Goal: Information Seeking & Learning: Learn about a topic

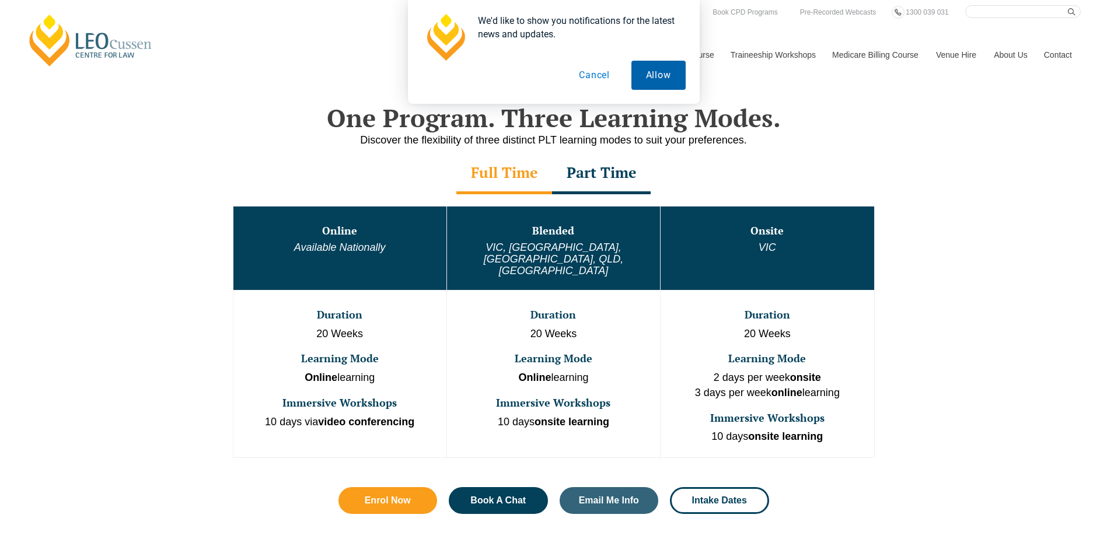
click at [651, 79] on button "Allow" at bounding box center [658, 75] width 54 height 29
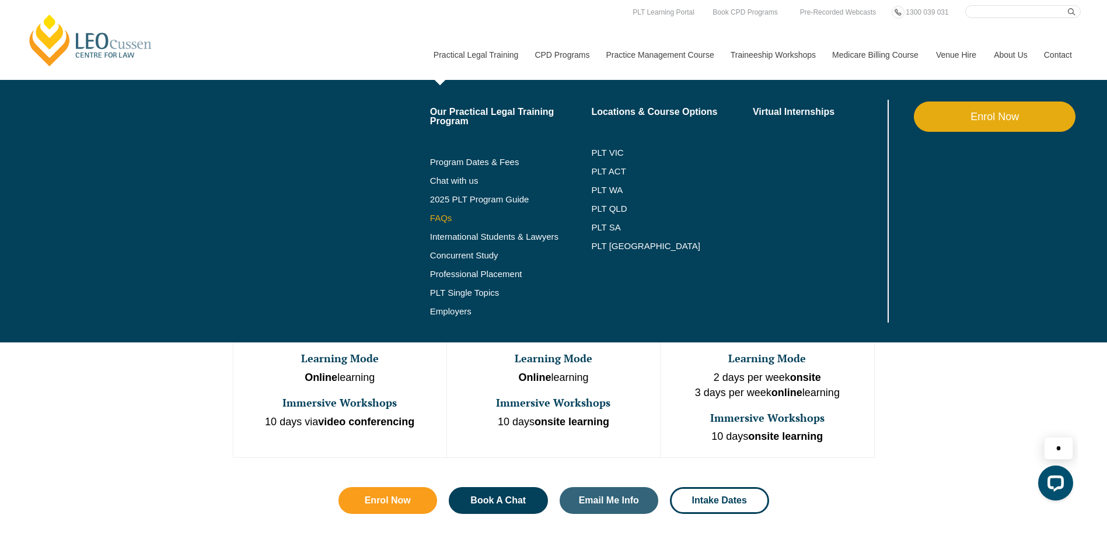
click at [440, 219] on link "FAQs" at bounding box center [511, 217] width 162 height 9
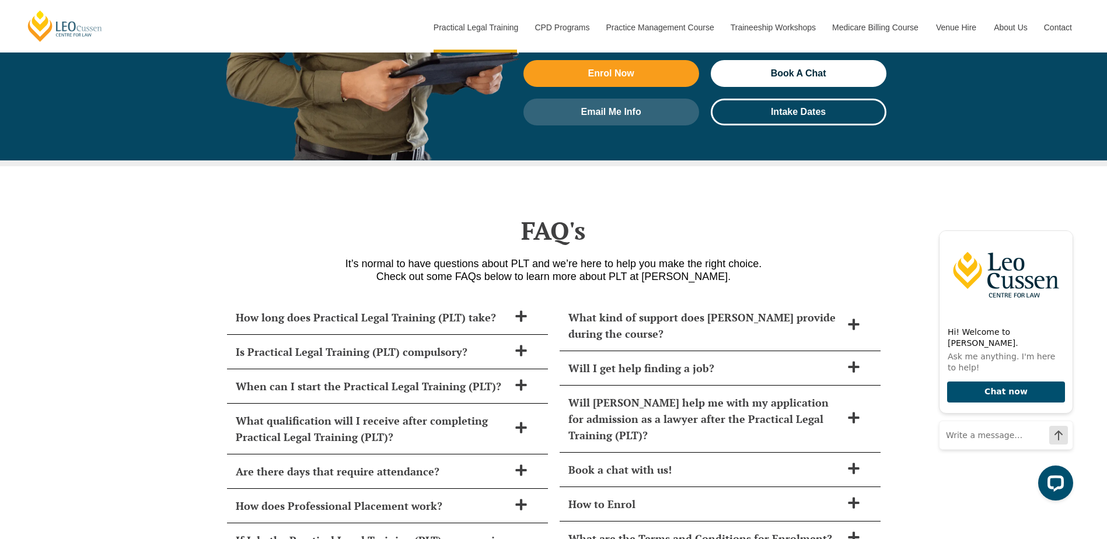
scroll to position [4706, 0]
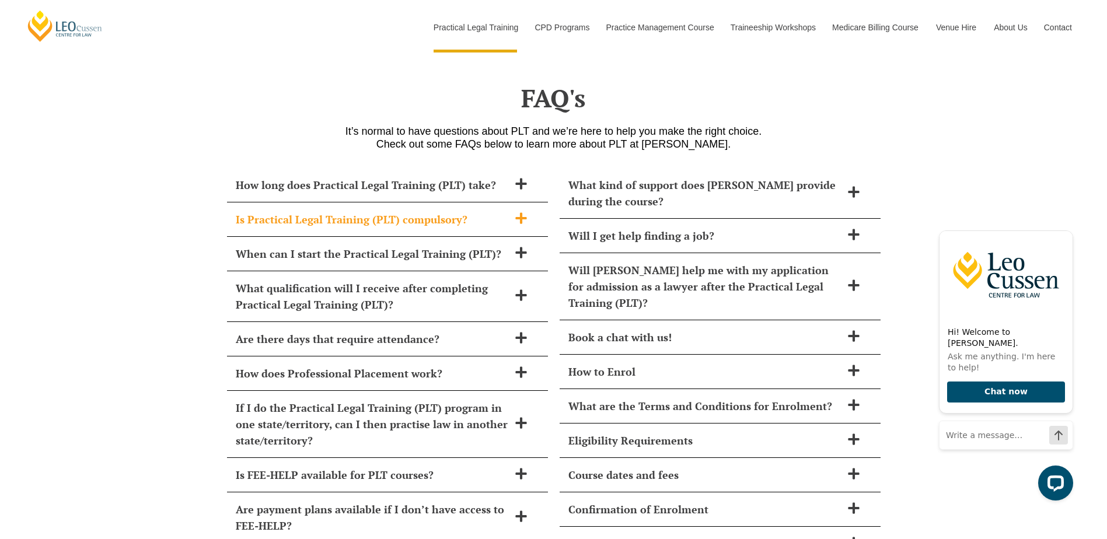
click at [521, 212] on icon at bounding box center [520, 217] width 11 height 11
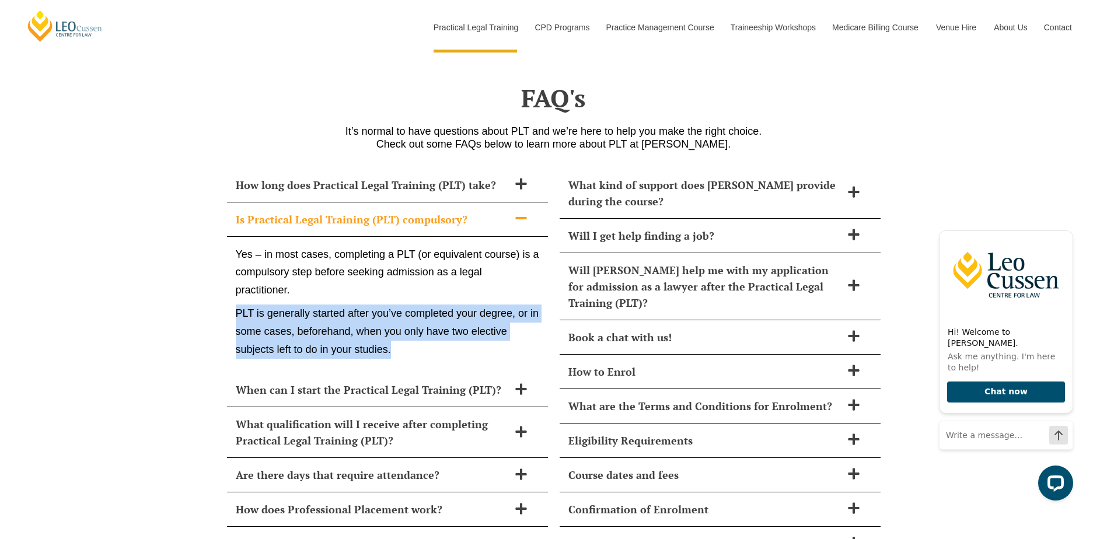
drag, startPoint x: 238, startPoint y: 278, endPoint x: 417, endPoint y: 316, distance: 183.2
click at [417, 316] on p "PLT is generally started after you’ve completed your degree, or in some cases, …" at bounding box center [387, 331] width 303 height 54
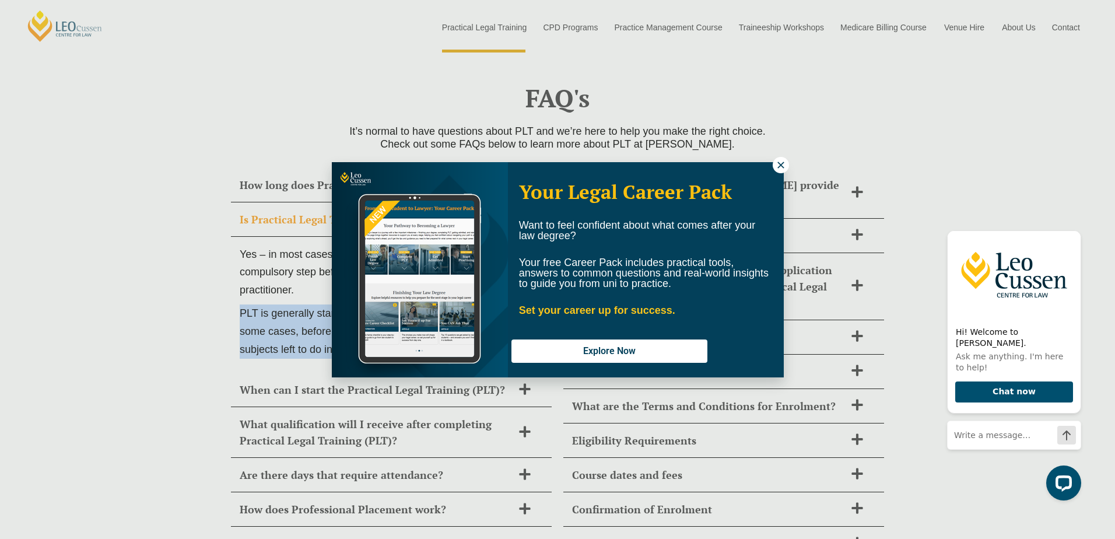
click at [778, 166] on icon at bounding box center [781, 165] width 10 height 10
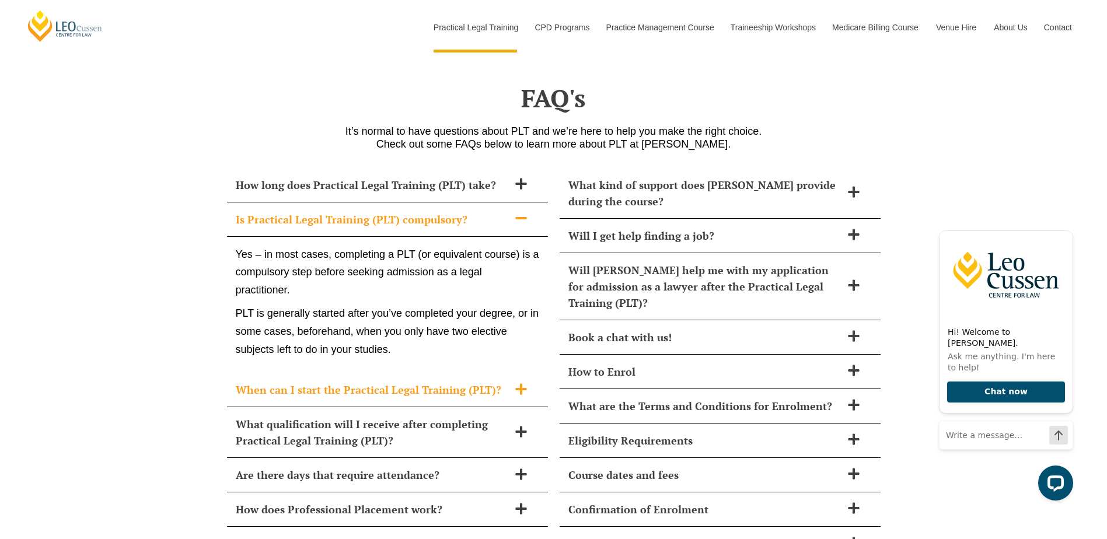
click at [507, 381] on h2 "When can I start the Practical Legal Training (PLT)?" at bounding box center [372, 389] width 273 height 16
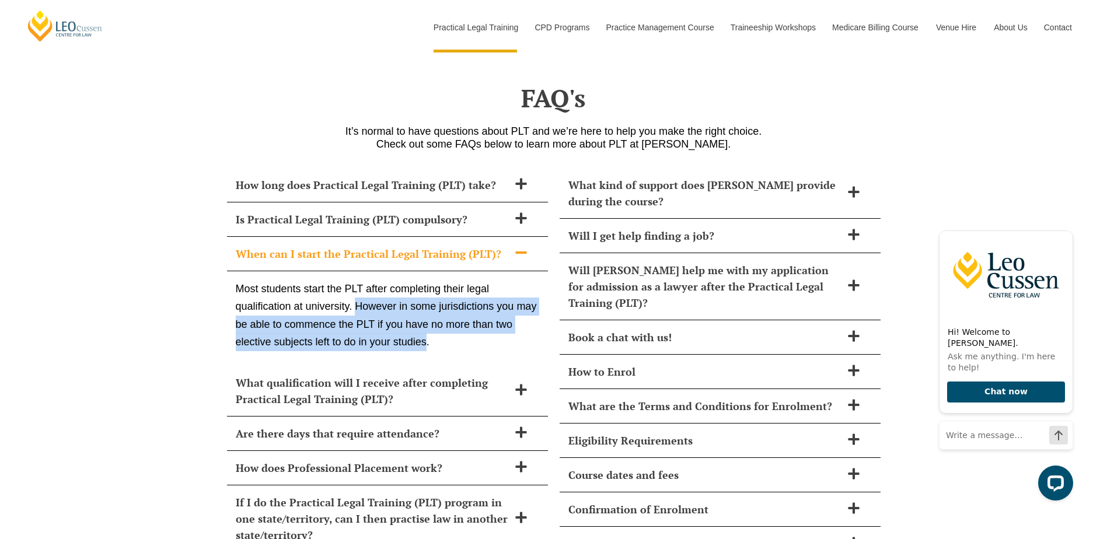
drag, startPoint x: 358, startPoint y: 271, endPoint x: 426, endPoint y: 309, distance: 78.6
click at [426, 309] on p "Most students start the PLT after completing their legal qualification at unive…" at bounding box center [387, 315] width 303 height 71
drag, startPoint x: 427, startPoint y: 310, endPoint x: 354, endPoint y: 275, distance: 80.9
click at [354, 280] on p "Most students start the PLT after completing their legal qualification at unive…" at bounding box center [387, 315] width 303 height 71
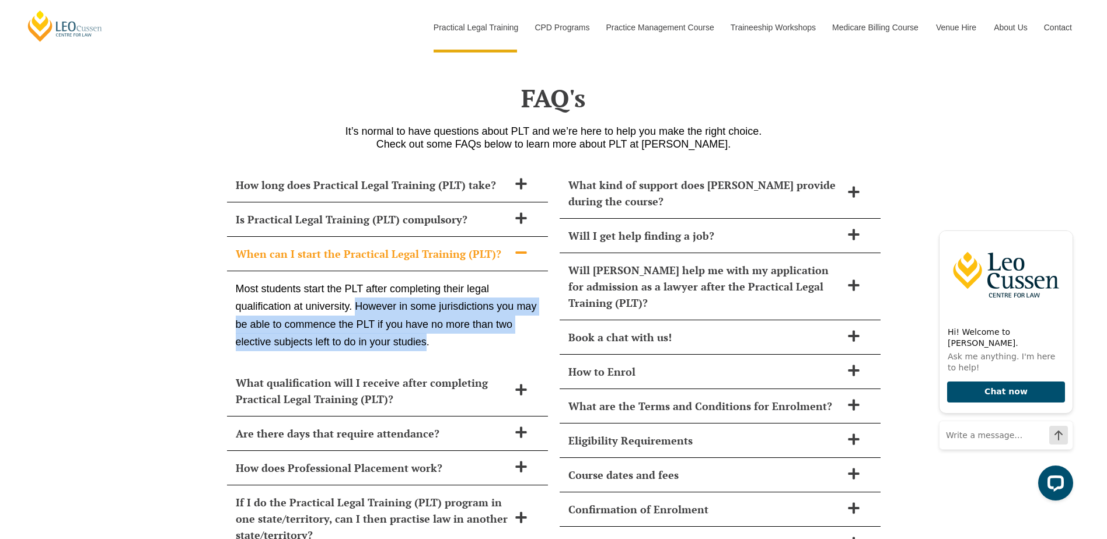
copy p "However in some jurisdictions you may be able to commence the PLT if you have n…"
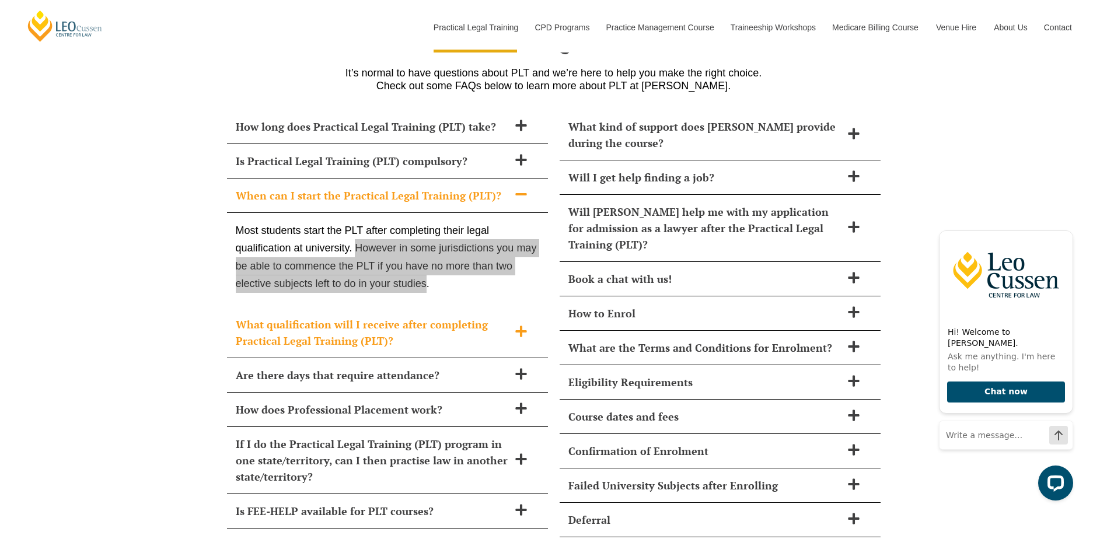
scroll to position [4823, 0]
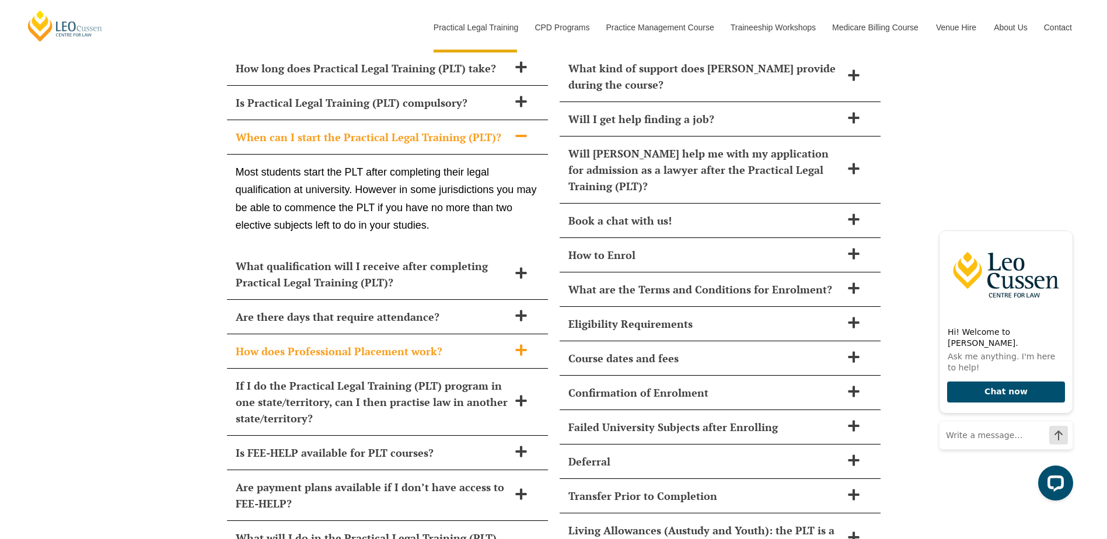
click at [517, 344] on icon at bounding box center [520, 350] width 13 height 13
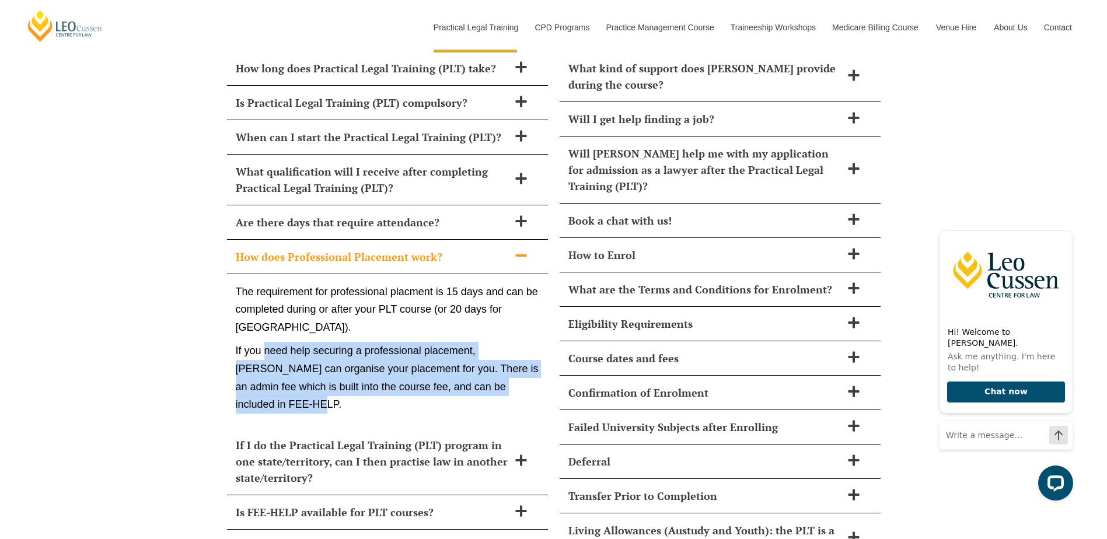
drag, startPoint x: 264, startPoint y: 316, endPoint x: 448, endPoint y: 370, distance: 191.7
click at [448, 370] on p "If you need help securing a professional placement, [PERSON_NAME] can organise …" at bounding box center [387, 377] width 303 height 71
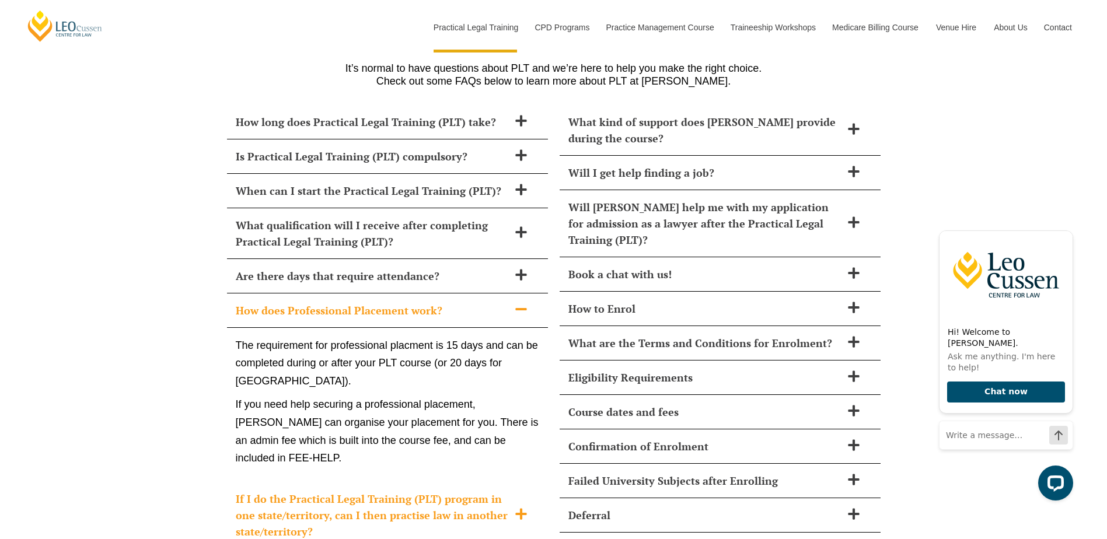
scroll to position [4764, 0]
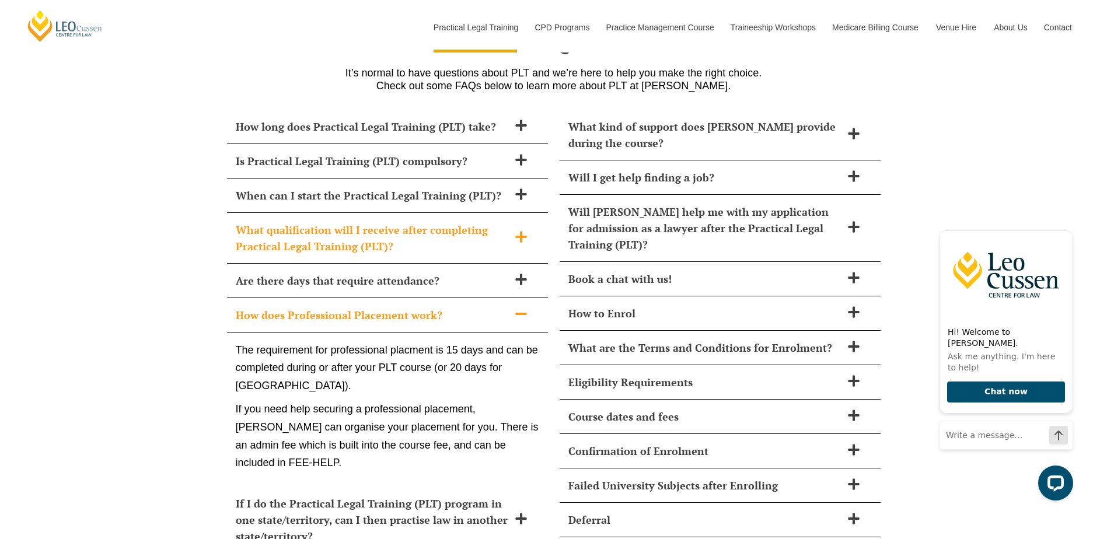
click at [485, 222] on h2 "What qualification will I receive after completing Practical Legal Training (PL…" at bounding box center [372, 238] width 273 height 33
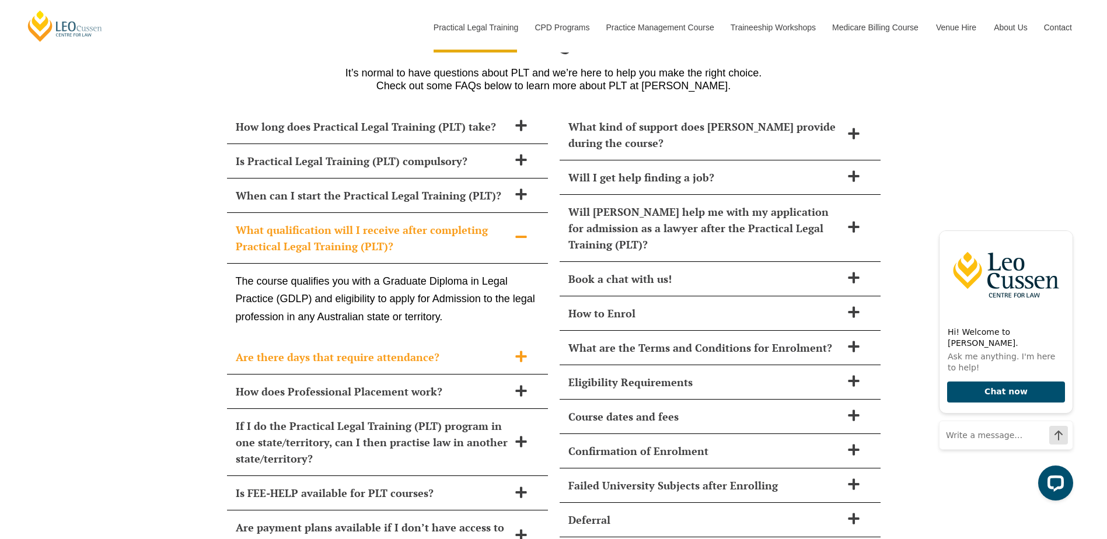
click at [379, 340] on div "Are there days that require attendance?" at bounding box center [387, 357] width 321 height 34
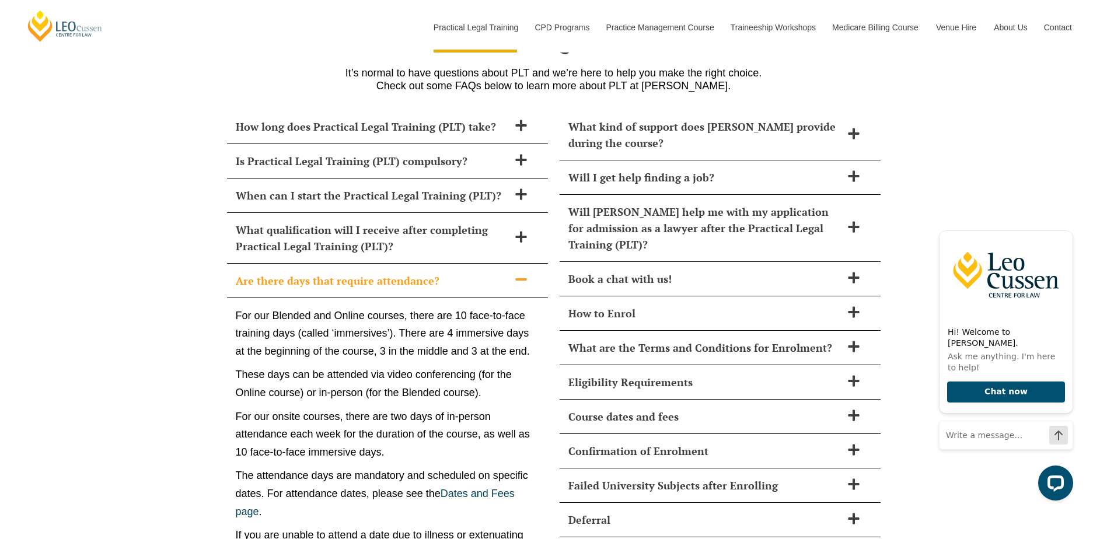
click at [413, 272] on h2 "Are there days that require attendance?" at bounding box center [372, 280] width 273 height 16
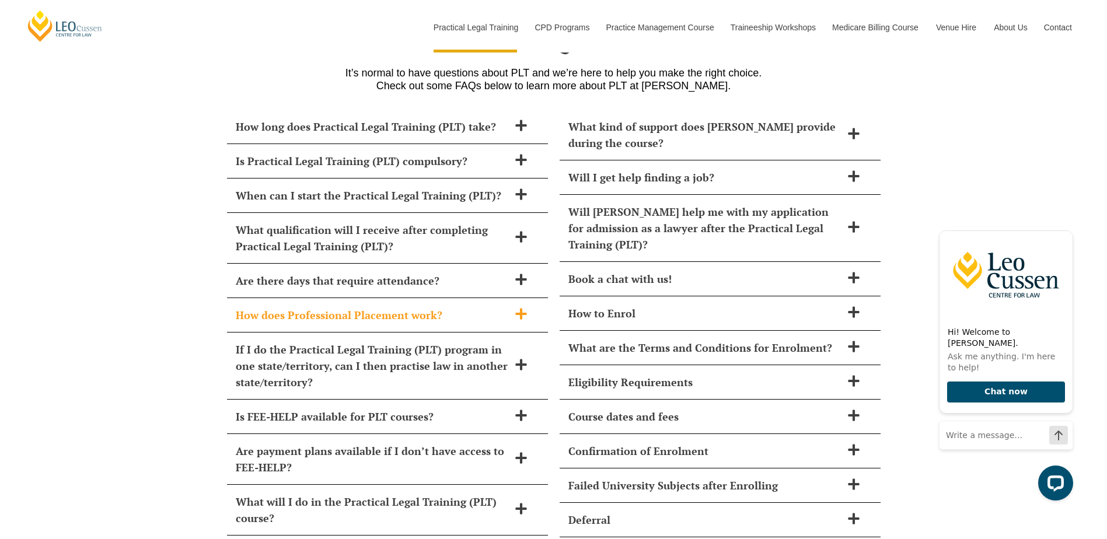
click at [332, 307] on h2 "How does Professional Placement work?" at bounding box center [372, 315] width 273 height 16
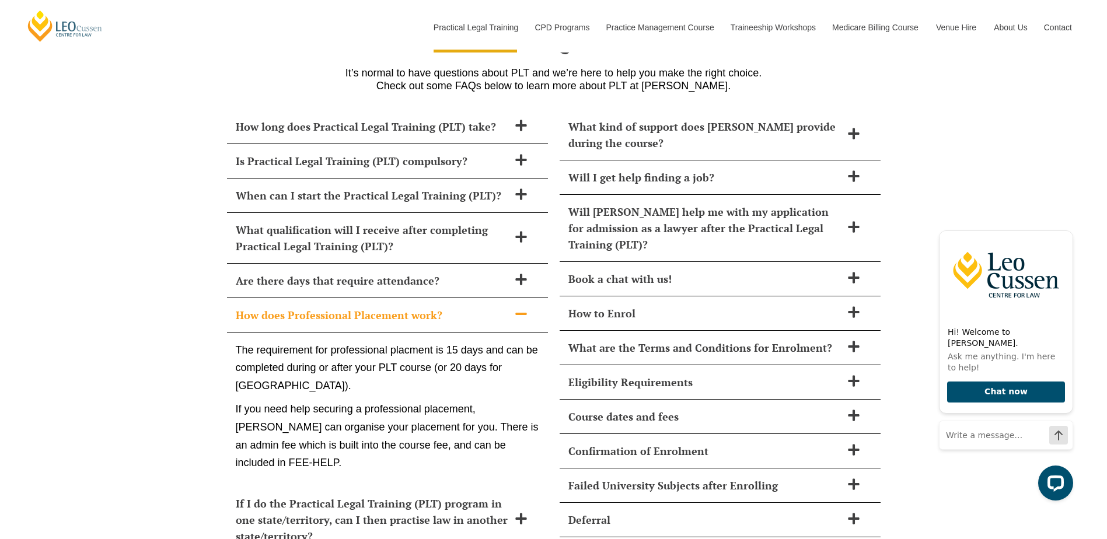
click at [323, 332] on div "The requirement for professional placment is 15 days and can be completed durin…" at bounding box center [387, 409] width 321 height 154
click at [328, 153] on h2 "Is Practical Legal Training (PLT) compulsory?" at bounding box center [372, 161] width 273 height 16
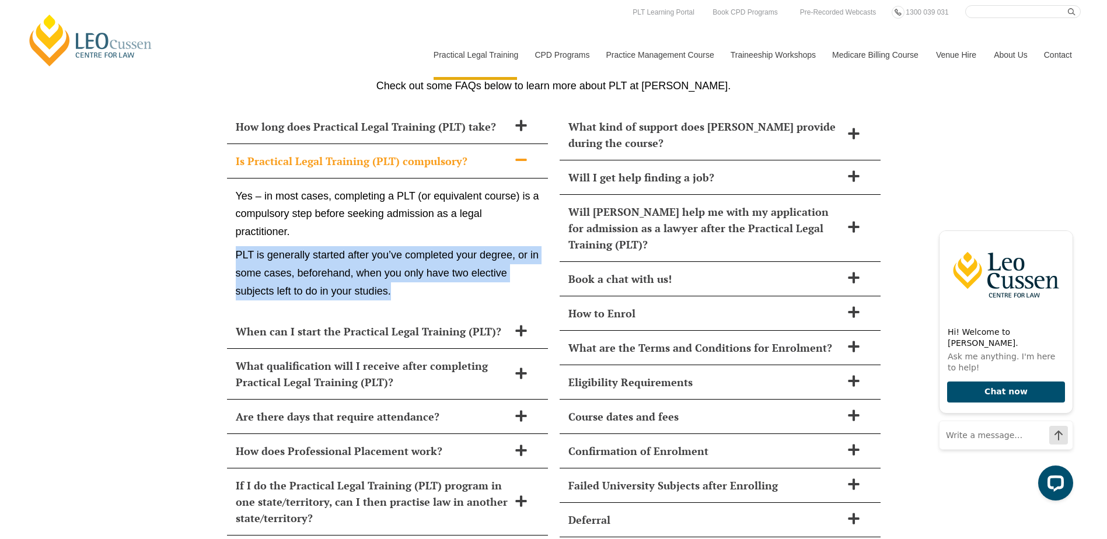
drag, startPoint x: 237, startPoint y: 220, endPoint x: 400, endPoint y: 255, distance: 166.5
click at [400, 255] on p "PLT is generally started after you’ve completed your degree, or in some cases, …" at bounding box center [387, 273] width 303 height 54
copy p "PLT is generally started after you’ve completed your degree, or in some cases, …"
click at [394, 323] on h2 "When can I start the Practical Legal Training (PLT)?" at bounding box center [372, 331] width 273 height 16
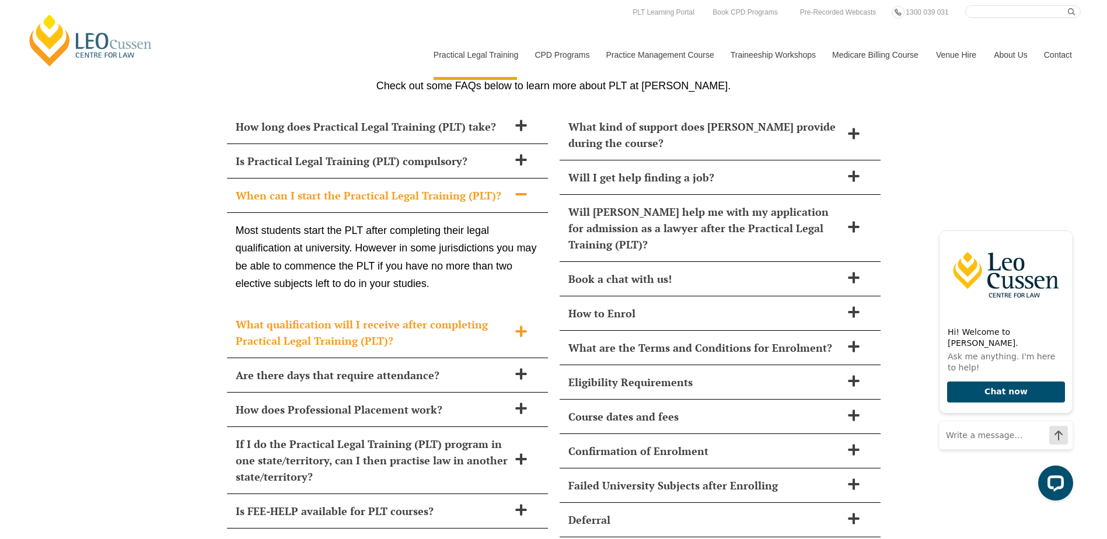
click at [393, 316] on h2 "What qualification will I receive after completing Practical Legal Training (PL…" at bounding box center [372, 332] width 273 height 33
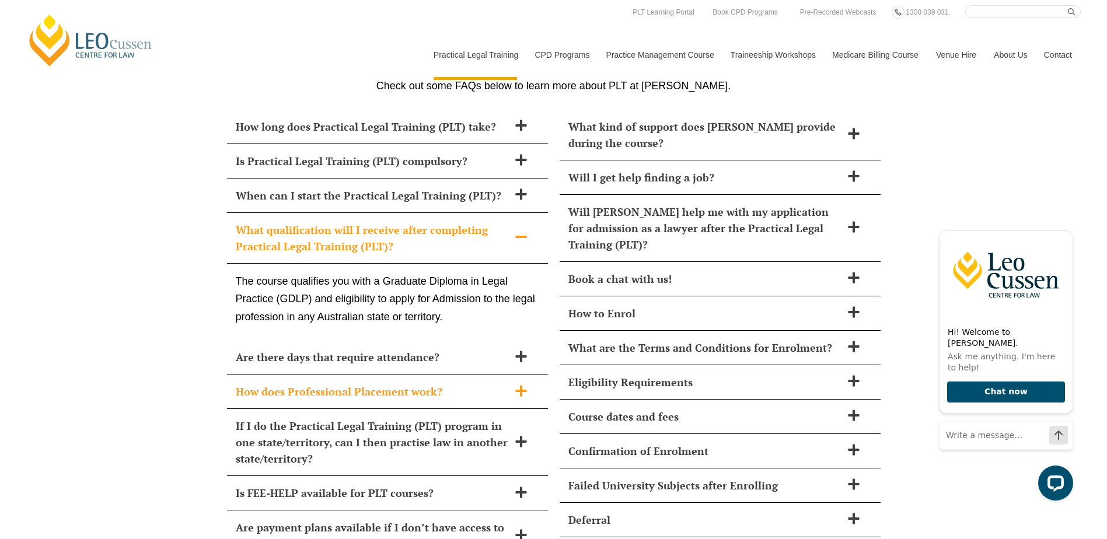
click at [374, 383] on h2 "How does Professional Placement work?" at bounding box center [372, 391] width 273 height 16
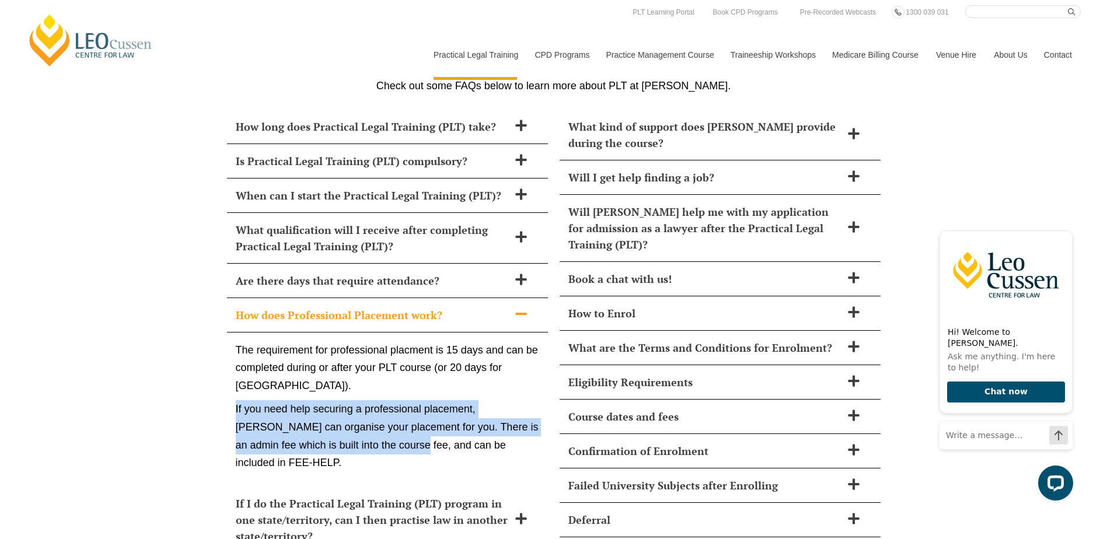
drag, startPoint x: 235, startPoint y: 376, endPoint x: 378, endPoint y: 405, distance: 145.7
click at [378, 405] on p "If you need help securing a professional placement, [PERSON_NAME] can organise …" at bounding box center [387, 435] width 303 height 71
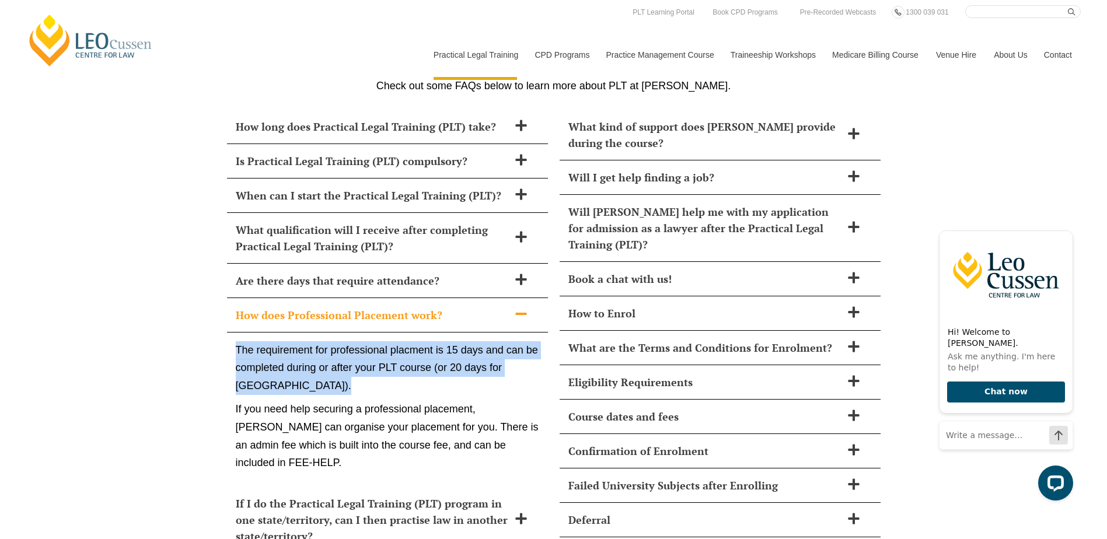
drag, startPoint x: 238, startPoint y: 315, endPoint x: 355, endPoint y: 351, distance: 122.0
click at [355, 351] on p "The requirement for professional placment is 15 days and can be completed durin…" at bounding box center [387, 368] width 303 height 54
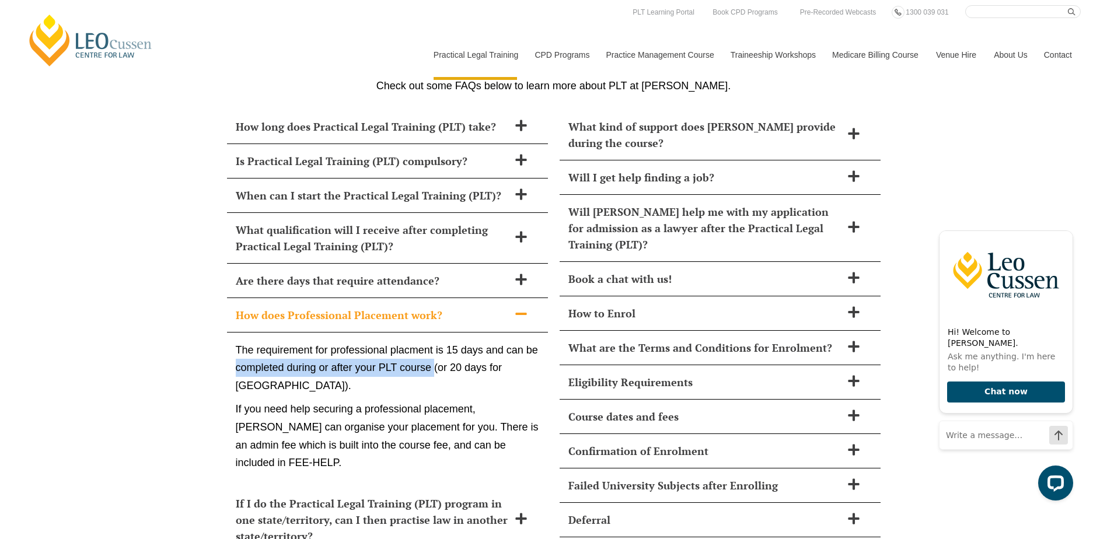
drag, startPoint x: 433, startPoint y: 335, endPoint x: 233, endPoint y: 332, distance: 200.1
click at [233, 332] on div "The requirement for professional placment is 15 days and can be completed durin…" at bounding box center [387, 409] width 321 height 154
copy p "completed during or after your PLT course"
